Goal: Task Accomplishment & Management: Manage account settings

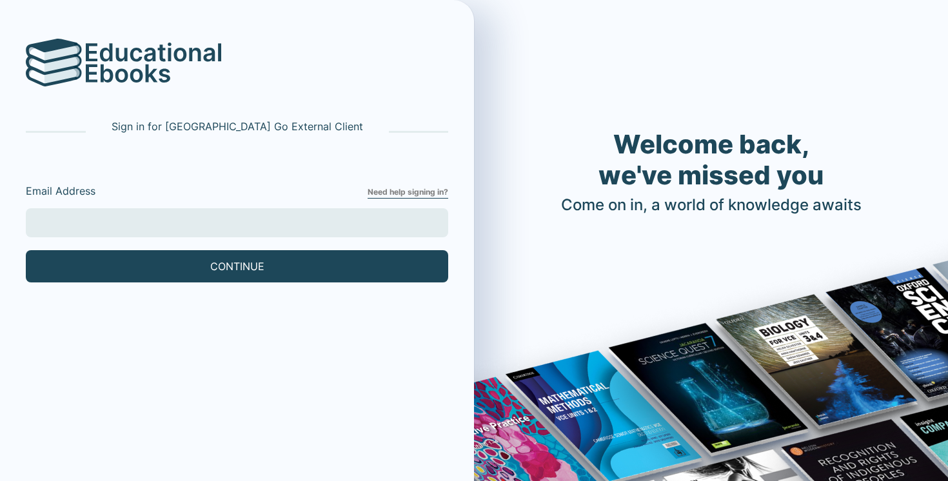
click at [302, 208] on input "Email Address" at bounding box center [237, 222] width 422 height 29
type input "[EMAIL_ADDRESS][DOMAIN_NAME]"
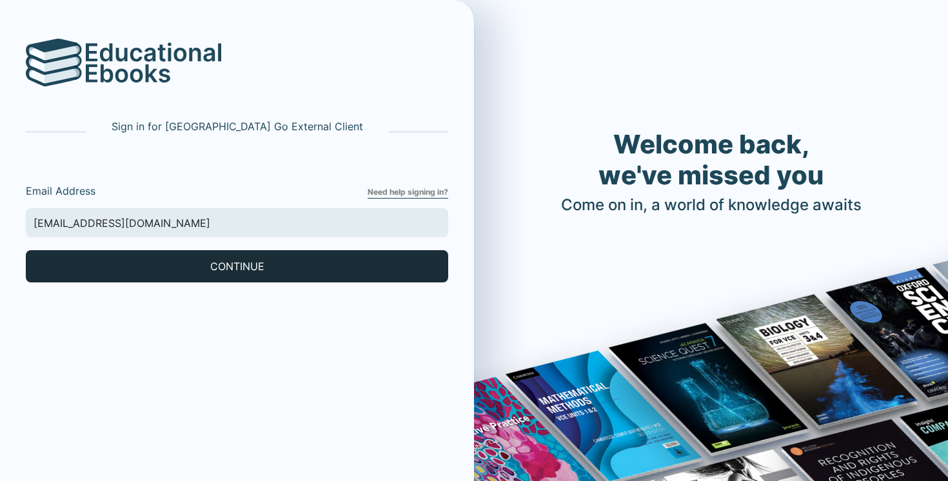
click at [146, 266] on button "CONTINUE" at bounding box center [237, 266] width 422 height 32
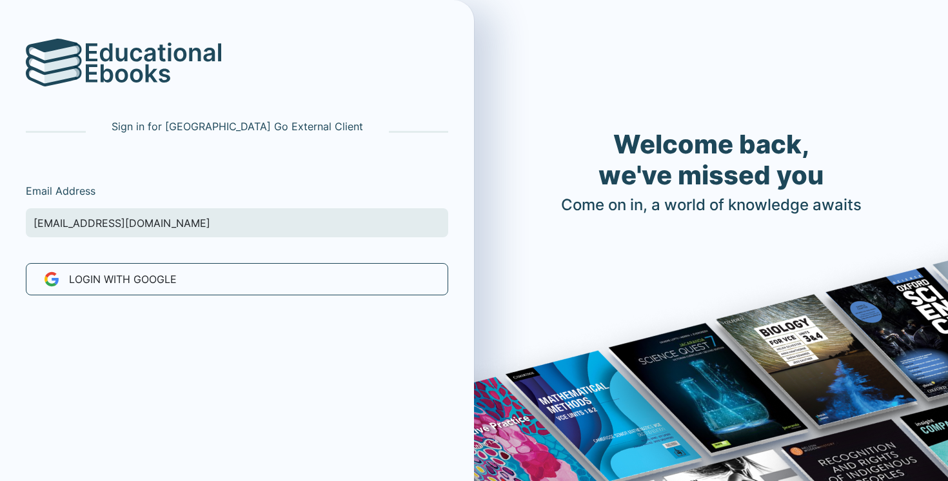
click at [151, 299] on div "Sign in for [GEOGRAPHIC_DATA] Go External Client Email Address [EMAIL_ADDRESS][…" at bounding box center [237, 284] width 474 height 568
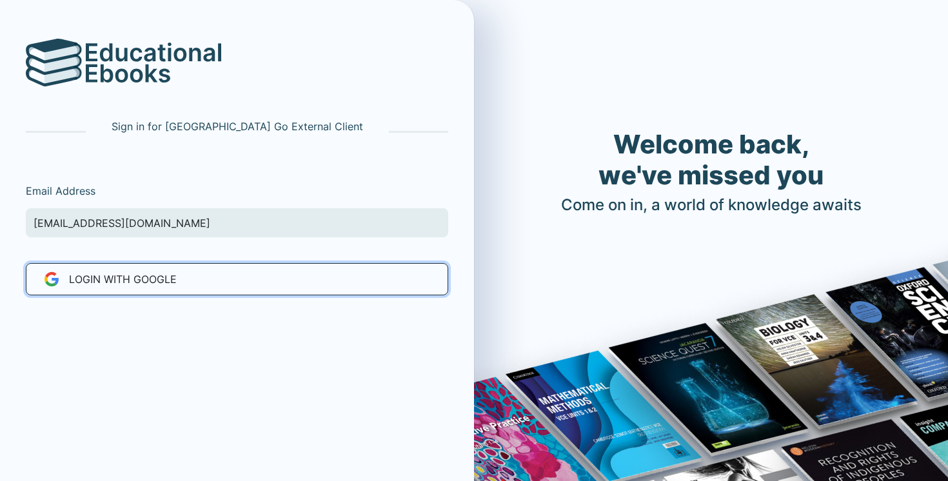
click at [159, 268] on button "LOGIN WITH Google" at bounding box center [237, 279] width 422 height 32
